Goal: Information Seeking & Learning: Learn about a topic

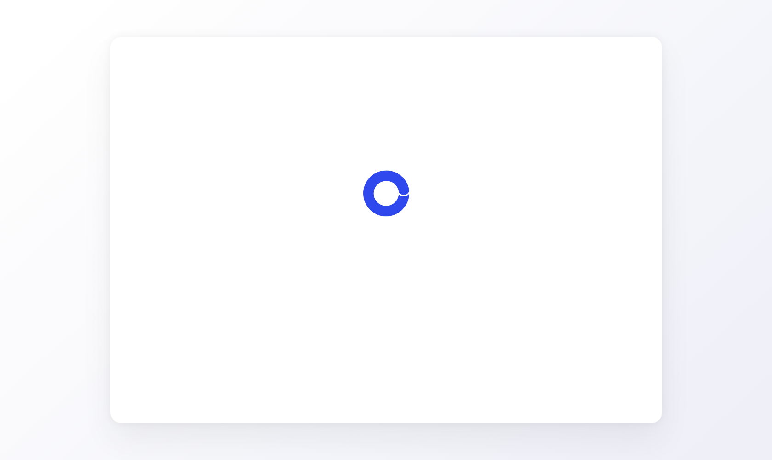
click at [388, 284] on span "Let's start" at bounding box center [385, 282] width 31 height 11
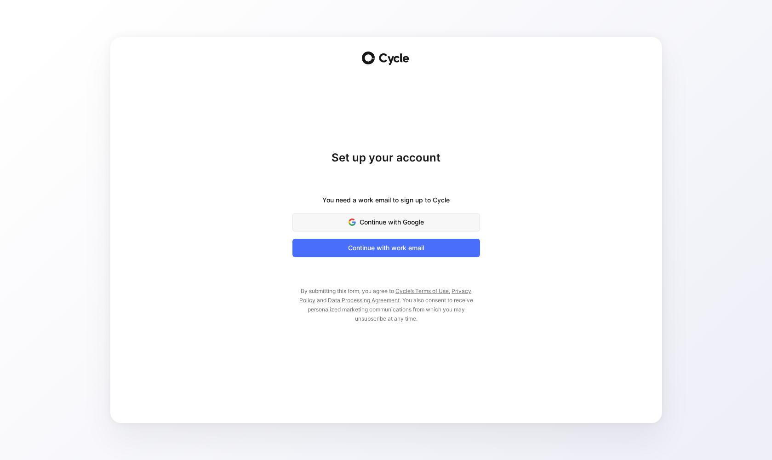
click at [356, 222] on span "Continue with Google" at bounding box center [386, 221] width 165 height 11
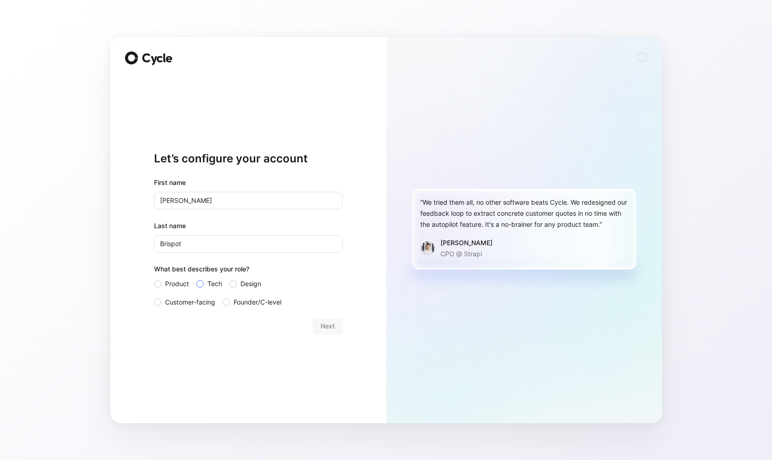
click at [202, 281] on div at bounding box center [199, 283] width 7 height 7
click at [196, 278] on input "Tech" at bounding box center [196, 278] width 0 height 0
click at [321, 324] on span "Next" at bounding box center [327, 325] width 14 height 11
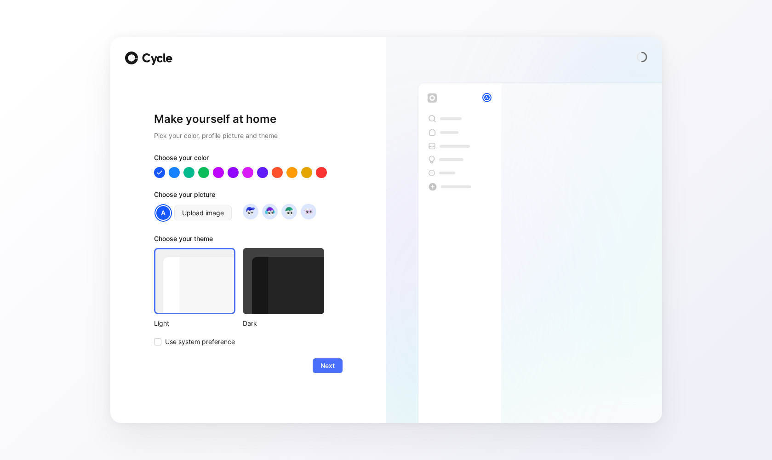
click at [267, 293] on div at bounding box center [283, 281] width 81 height 66
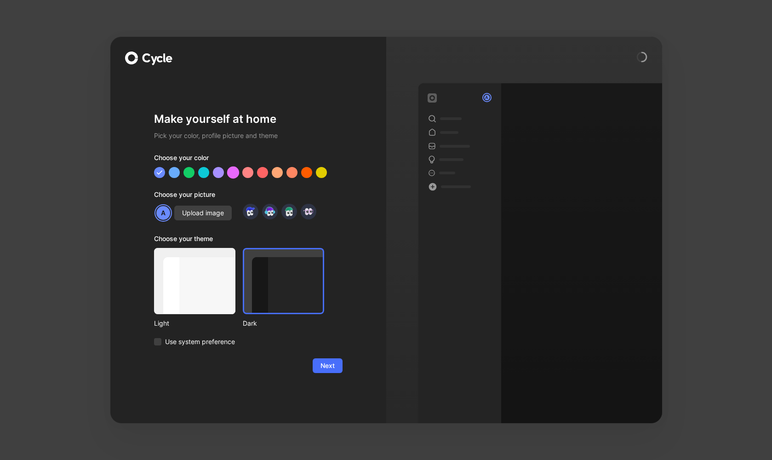
click at [235, 173] on div at bounding box center [233, 172] width 12 height 12
click at [261, 172] on div at bounding box center [262, 172] width 12 height 12
click at [272, 172] on div at bounding box center [277, 172] width 12 height 12
click at [289, 173] on div at bounding box center [291, 172] width 12 height 12
click at [175, 172] on div at bounding box center [174, 172] width 12 height 12
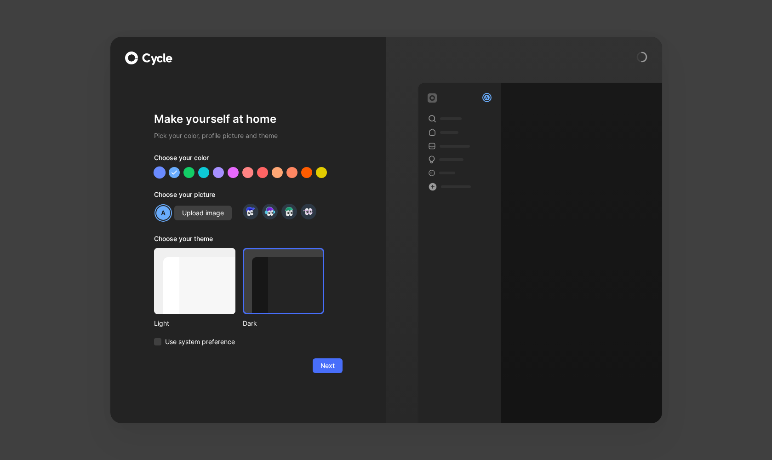
click at [155, 172] on div at bounding box center [159, 172] width 12 height 12
click at [223, 342] on span "Use system preference" at bounding box center [200, 341] width 70 height 11
click at [154, 336] on input "Use system preference" at bounding box center [154, 336] width 0 height 0
click at [254, 214] on img at bounding box center [250, 211] width 12 height 12
click at [268, 214] on img at bounding box center [269, 211] width 12 height 12
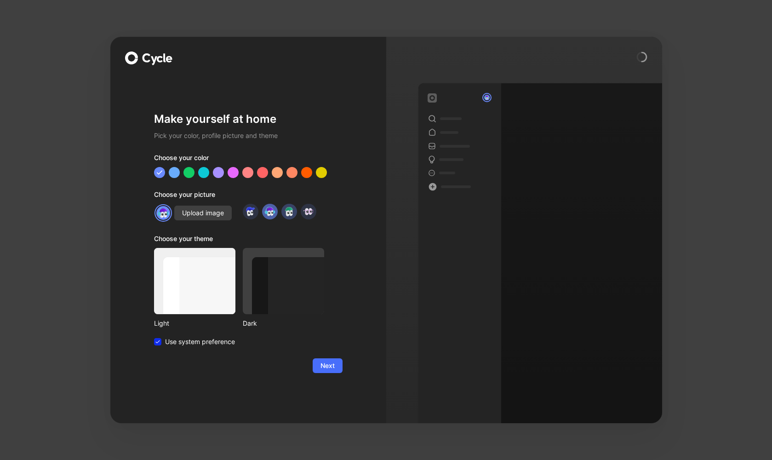
click at [285, 213] on img at bounding box center [289, 211] width 12 height 12
click at [306, 214] on img at bounding box center [308, 211] width 12 height 12
click at [250, 211] on img at bounding box center [250, 211] width 12 height 12
click at [250, 215] on img at bounding box center [250, 211] width 12 height 12
click at [159, 214] on img at bounding box center [163, 213] width 16 height 16
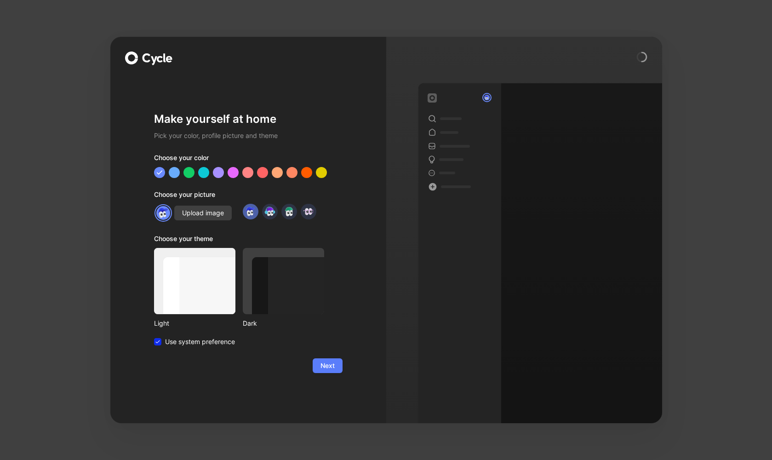
click at [329, 364] on span "Next" at bounding box center [327, 365] width 14 height 11
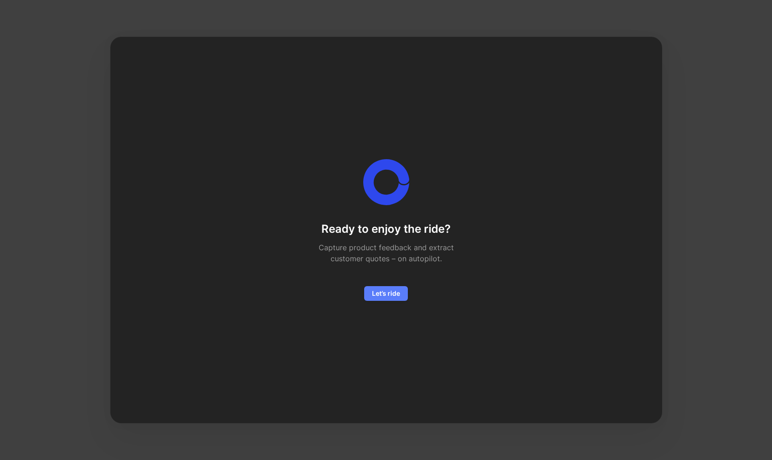
click at [391, 295] on span "Let’s ride" at bounding box center [386, 293] width 28 height 11
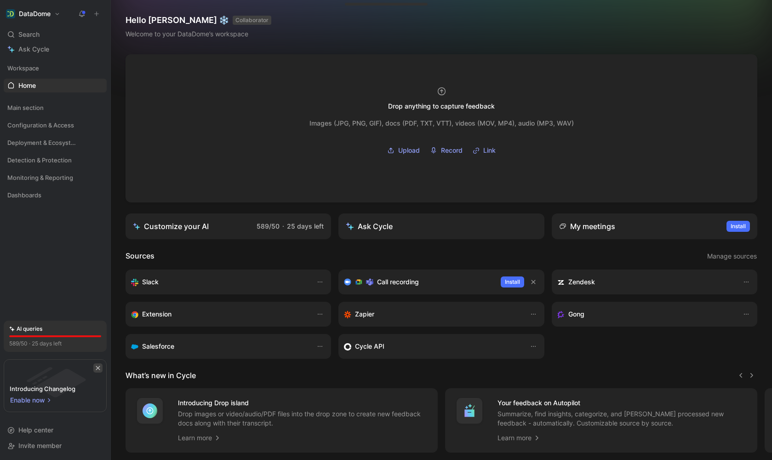
click at [97, 368] on icon "button" at bounding box center [98, 368] width 4 height 4
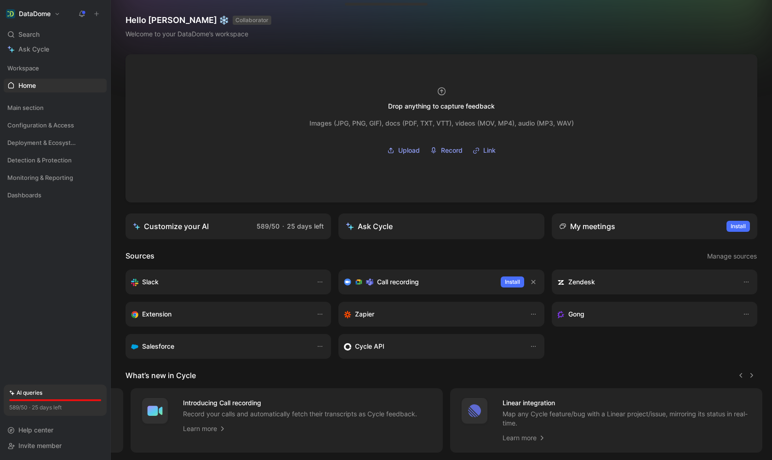
click at [241, 255] on header "Sources Manage sources" at bounding box center [440, 256] width 631 height 12
click at [23, 107] on span "Main section" at bounding box center [25, 107] width 36 height 9
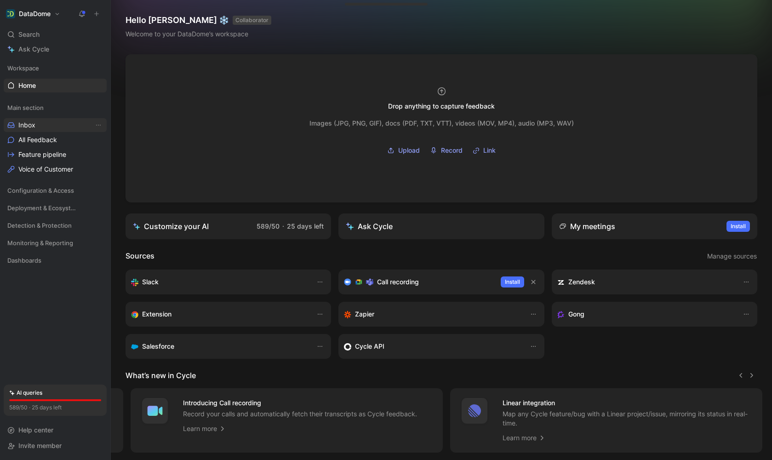
click at [27, 123] on span "Inbox" at bounding box center [26, 124] width 17 height 9
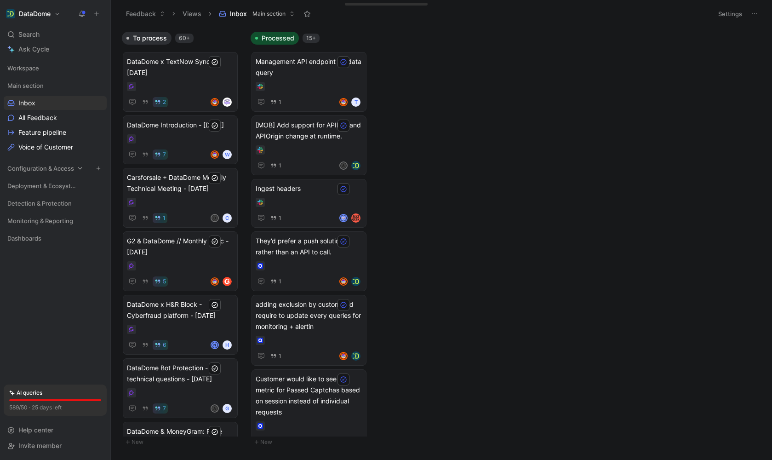
click at [53, 169] on span "Configuration & Access" at bounding box center [40, 168] width 67 height 9
click at [38, 187] on span "Features" at bounding box center [31, 185] width 26 height 9
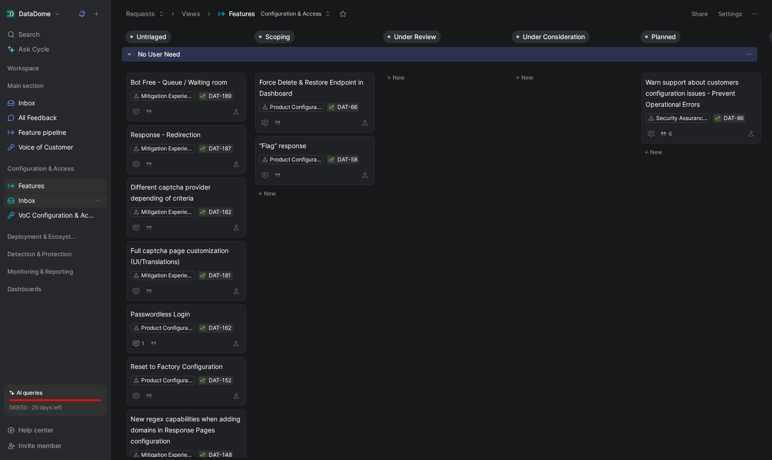
click at [40, 198] on link "Inbox" at bounding box center [55, 200] width 103 height 14
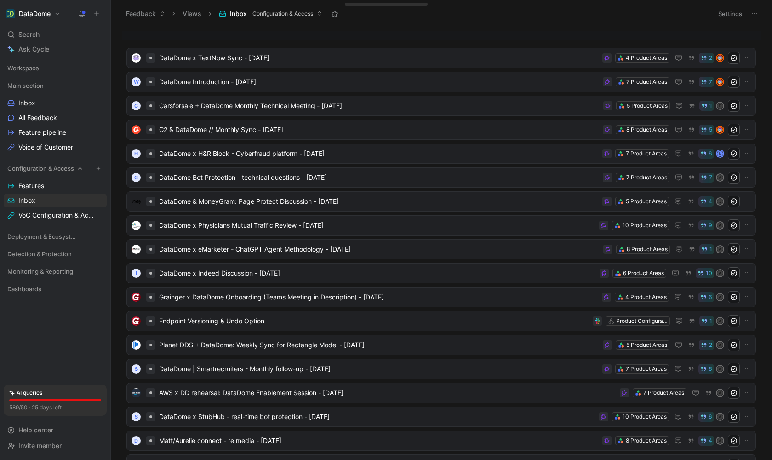
click at [48, 168] on span "Configuration & Access" at bounding box center [40, 168] width 67 height 9
click at [44, 210] on span "Deployment & Ecosystem" at bounding box center [43, 206] width 72 height 9
click at [46, 222] on span "Detection & Protection" at bounding box center [39, 224] width 64 height 9
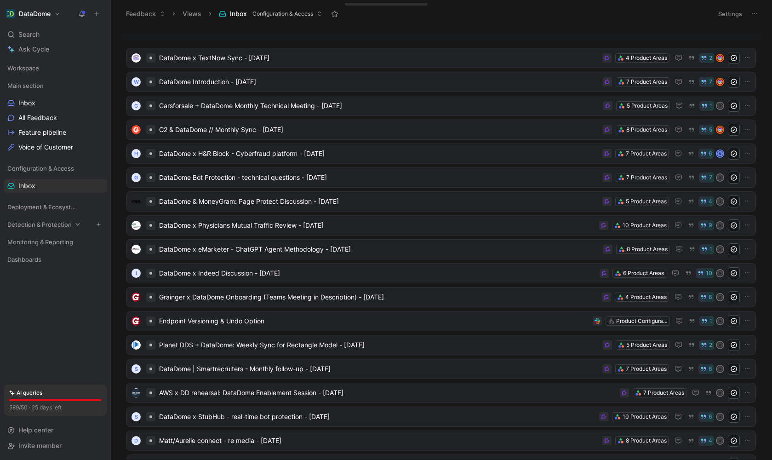
click at [54, 224] on span "Detection & Protection" at bounding box center [39, 224] width 64 height 9
click at [39, 242] on span "Features" at bounding box center [31, 241] width 26 height 9
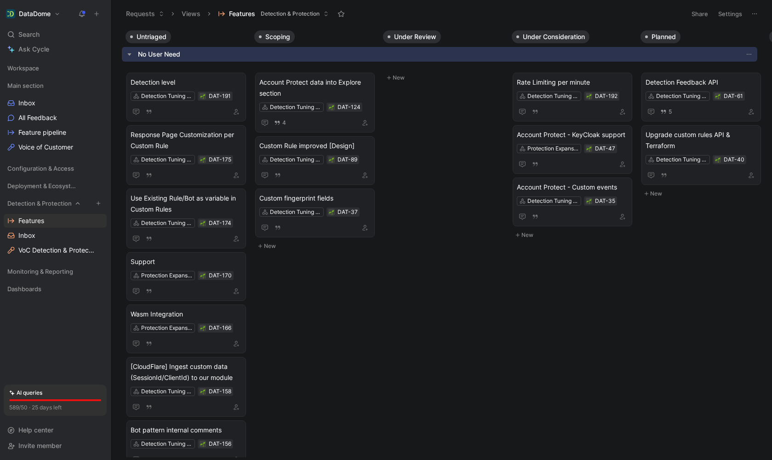
click at [54, 202] on span "Detection & Protection" at bounding box center [39, 203] width 64 height 9
click at [42, 243] on span "Monitoring & Reporting" at bounding box center [40, 241] width 66 height 9
click at [43, 261] on div "Dashboards" at bounding box center [55, 259] width 103 height 14
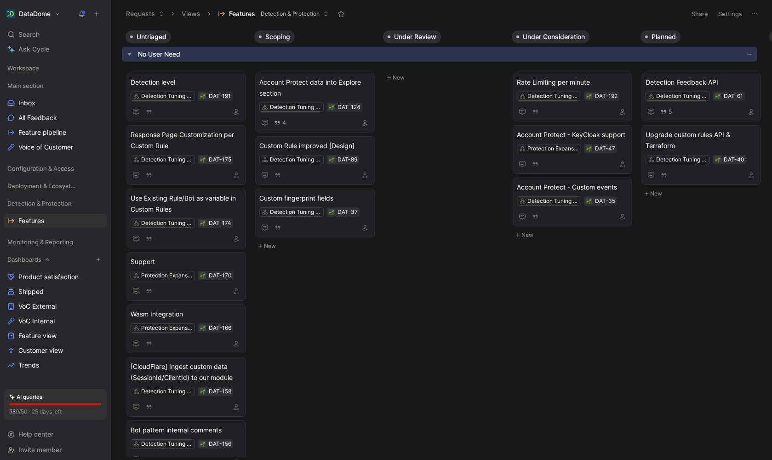
click at [43, 261] on div "Dashboards" at bounding box center [55, 259] width 103 height 14
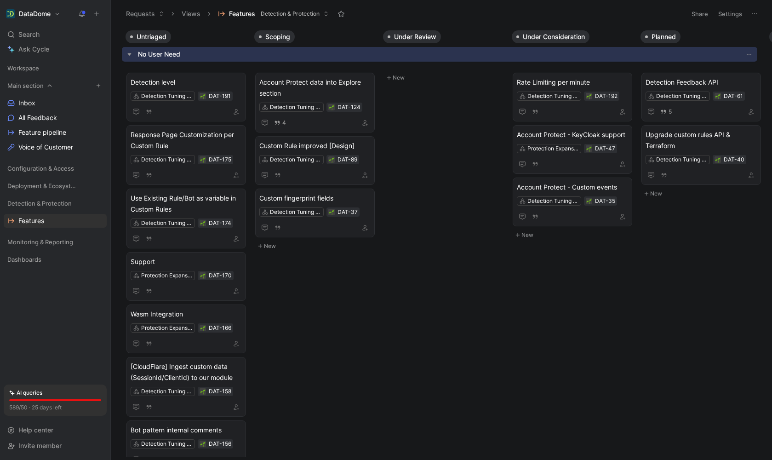
click at [37, 85] on span "Main section" at bounding box center [25, 85] width 36 height 9
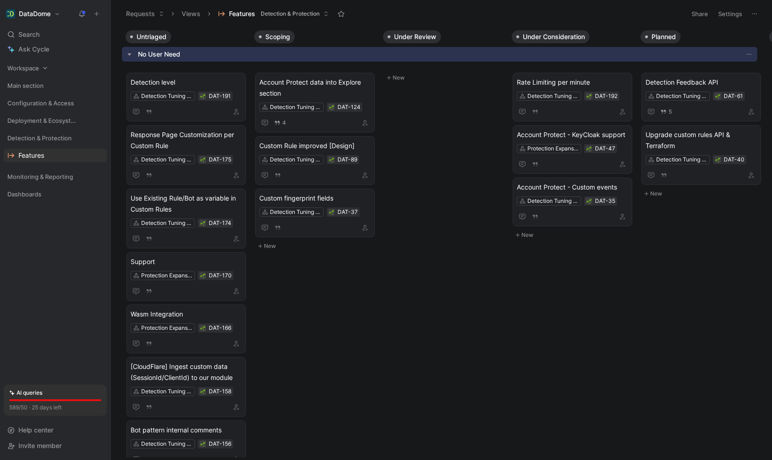
click at [34, 68] on span "Workspace" at bounding box center [23, 67] width 32 height 9
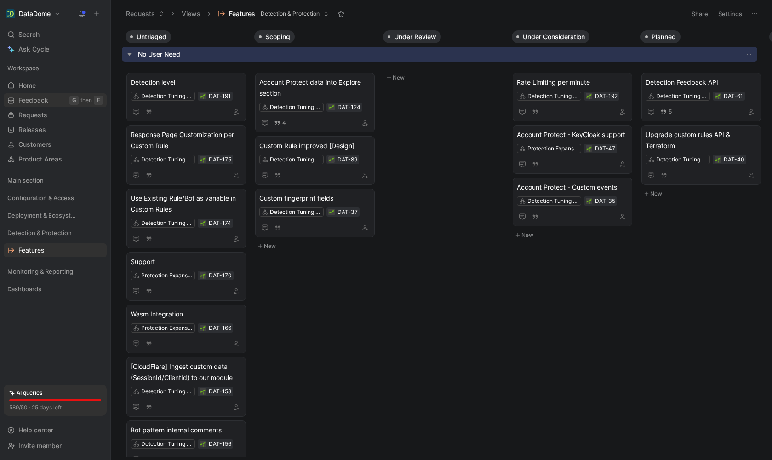
click at [32, 103] on span "Feedback" at bounding box center [33, 100] width 30 height 9
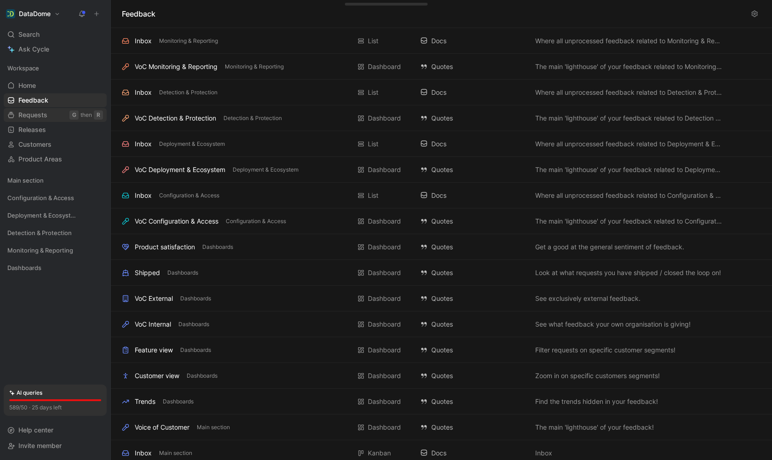
click at [40, 116] on span "Requests" at bounding box center [32, 114] width 29 height 9
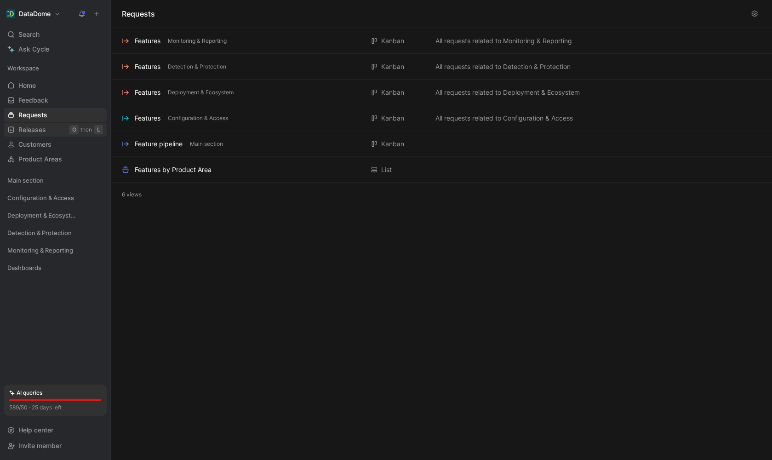
click at [56, 130] on link "Releases G then L" at bounding box center [55, 130] width 103 height 14
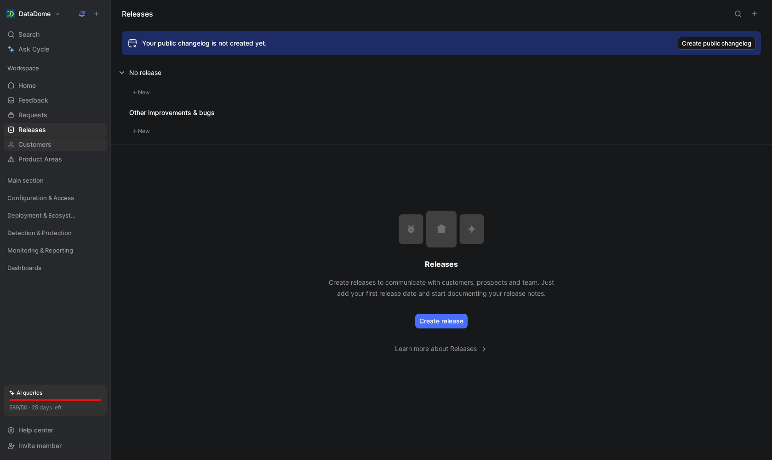
click at [57, 145] on link "Customers" at bounding box center [55, 144] width 103 height 14
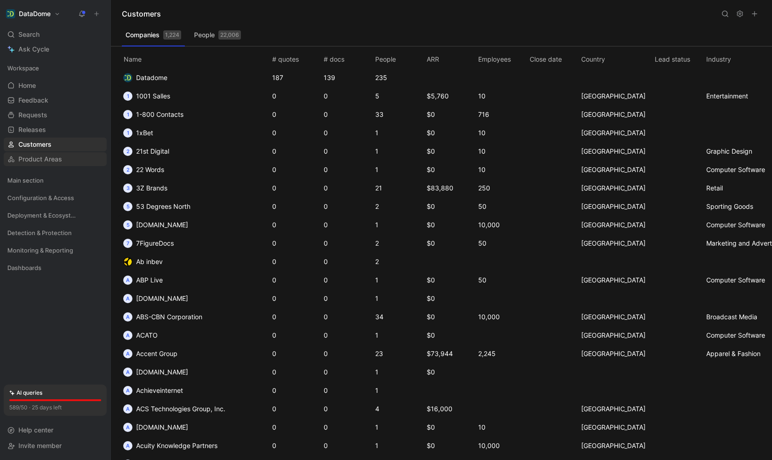
click at [44, 160] on span "Product Areas" at bounding box center [40, 158] width 44 height 9
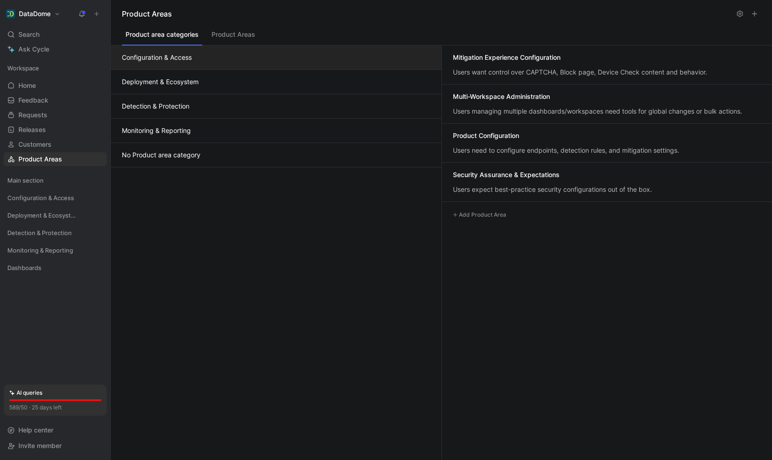
click at [221, 38] on button "Product Areas" at bounding box center [233, 36] width 51 height 17
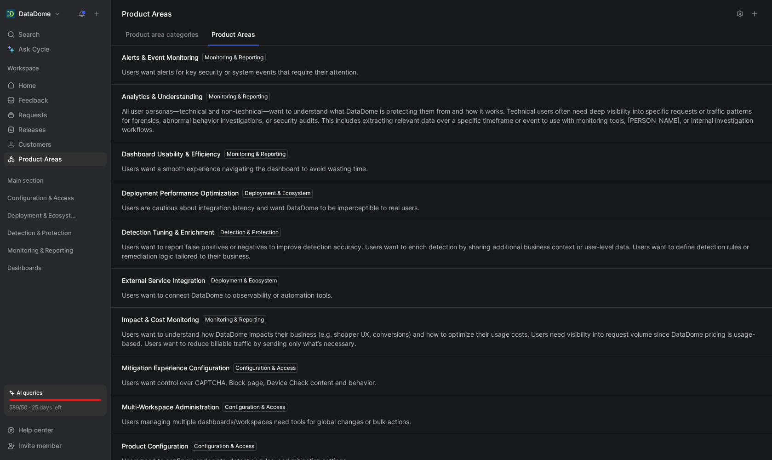
click at [173, 34] on button "Product area categories" at bounding box center [162, 36] width 80 height 17
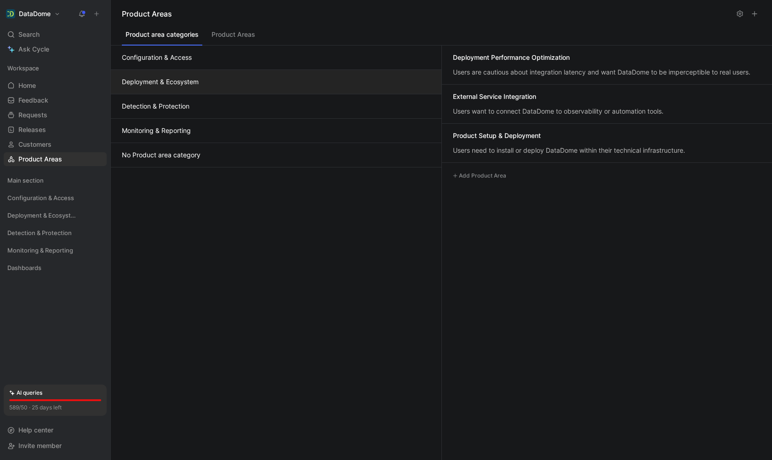
click at [233, 77] on button "Deployment & Ecosystem" at bounding box center [276, 82] width 330 height 24
click at [233, 94] on button "Deployment & Ecosystem" at bounding box center [276, 82] width 330 height 24
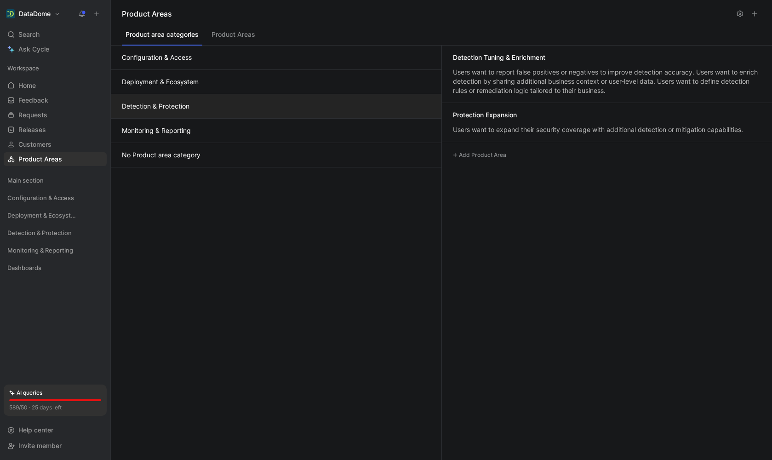
click at [230, 104] on button "Detection & Protection" at bounding box center [276, 106] width 330 height 24
click at [43, 68] on icon at bounding box center [45, 68] width 6 height 6
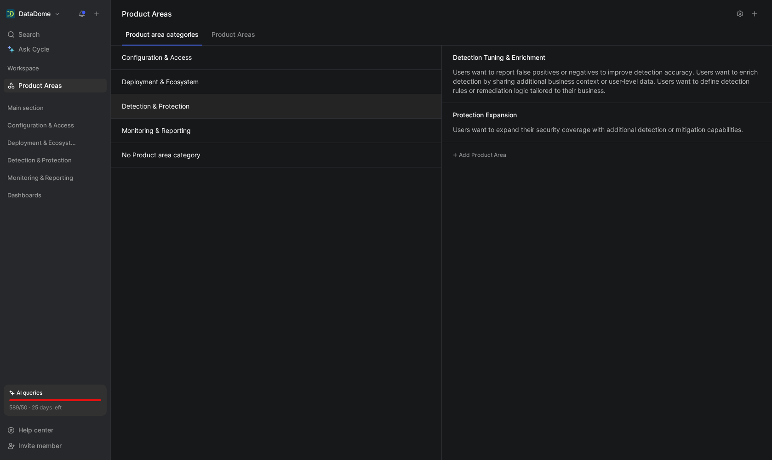
click at [58, 14] on button "DataDome" at bounding box center [33, 13] width 59 height 13
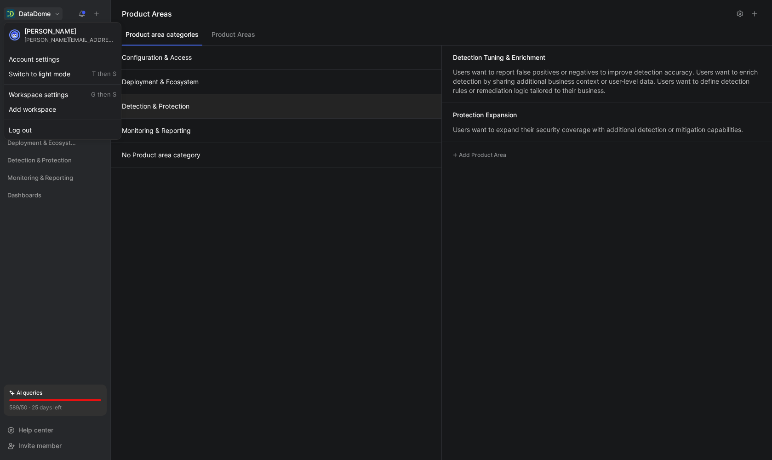
click at [223, 304] on div at bounding box center [386, 230] width 772 height 460
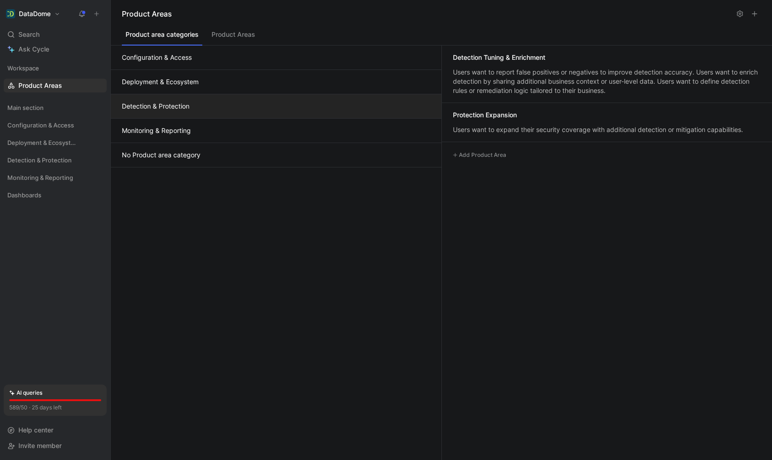
click at [78, 279] on div "Workspace Product Areas Main section Configuration & Access Deployment & Ecosys…" at bounding box center [55, 218] width 103 height 314
